Goal: Task Accomplishment & Management: Manage account settings

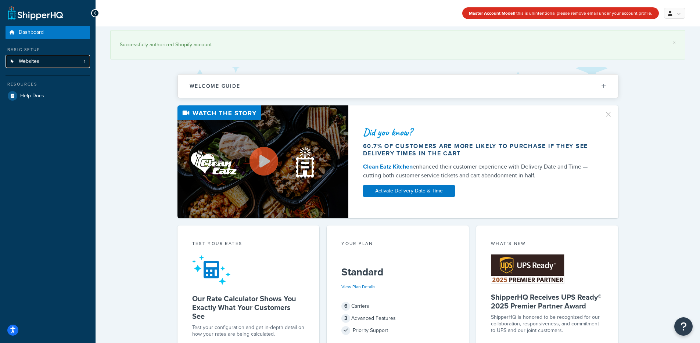
click at [26, 58] on span "Websites" at bounding box center [29, 61] width 21 height 6
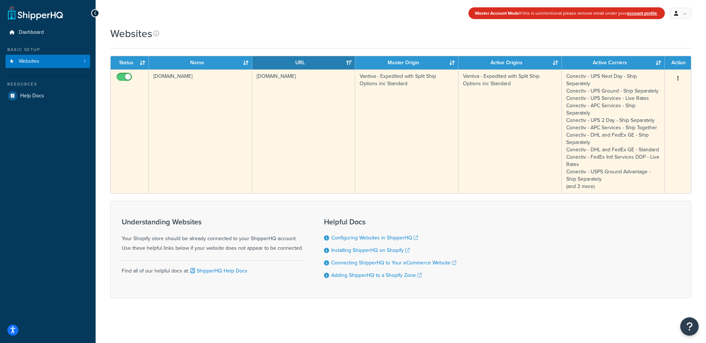
click at [516, 115] on td "Vantiva - Expedited with Split Ship Options inc Standard" at bounding box center [509, 131] width 103 height 124
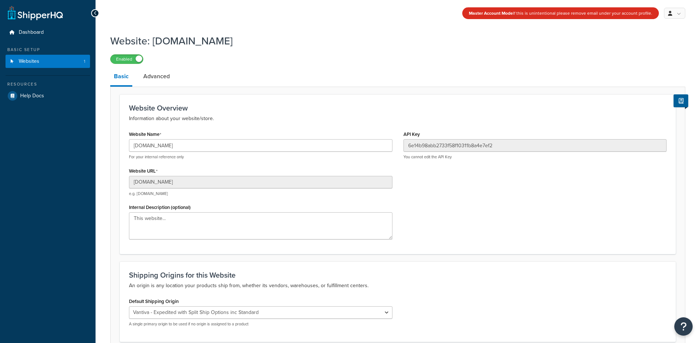
select select "138040"
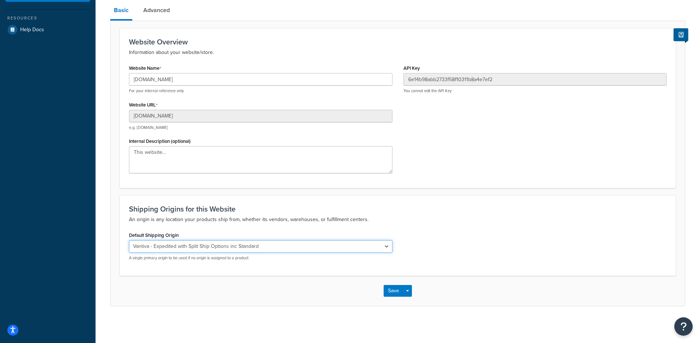
click at [199, 246] on select "El Famoso Artist Endeavor (OG) Graphik Dimensions Artivise Printful [PERSON_NAM…" at bounding box center [261, 246] width 264 height 13
